Goal: Navigation & Orientation: Find specific page/section

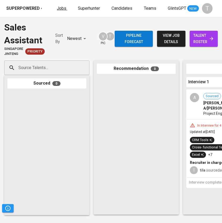
drag, startPoint x: 0, startPoint y: 0, endPoint x: 58, endPoint y: 9, distance: 58.2
click at [58, 9] on span "Jobs" at bounding box center [61, 8] width 9 height 5
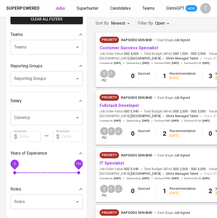
scroll to position [61, 0]
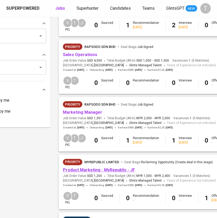
click at [76, 169] on link "Product Marketing - MyRepublic - JF" at bounding box center [99, 170] width 72 height 5
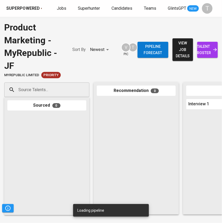
drag, startPoint x: 113, startPoint y: 55, endPoint x: 158, endPoint y: 55, distance: 44.6
click at [138, 54] on div "Product Marketing - MyRepublic - JF MyRepublic Limited Priority Sort By Newest …" at bounding box center [111, 49] width 222 height 57
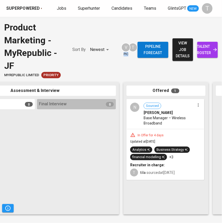
click at [160, 124] on span "Base Manager – Wireless Broadband" at bounding box center [168, 120] width 51 height 11
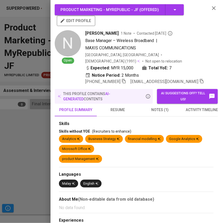
scroll to position [0, 238]
click at [200, 79] on icon "button" at bounding box center [202, 81] width 4 height 4
